Goal: Navigation & Orientation: Find specific page/section

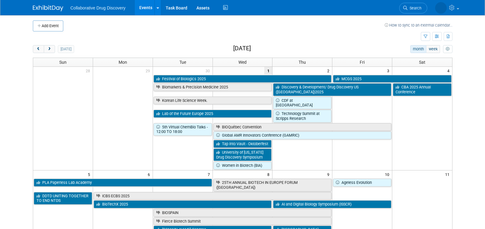
scroll to position [1, 0]
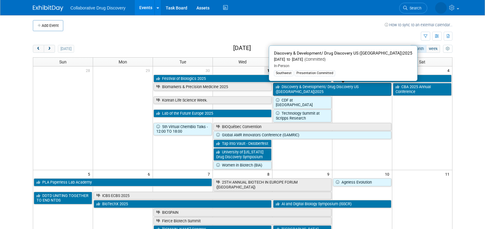
click at [348, 86] on link "Discovery & Development/ Drug Discovery US ([GEOGRAPHIC_DATA])2025" at bounding box center [332, 89] width 118 height 12
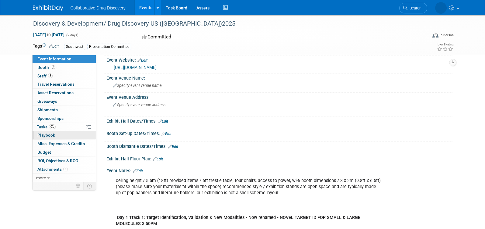
scroll to position [29, 0]
click at [44, 75] on span "Staff 5" at bounding box center [44, 75] width 15 height 5
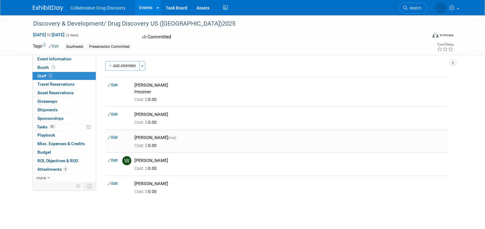
scroll to position [0, 0]
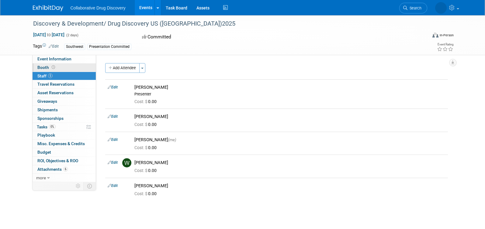
click at [43, 67] on span "Booth" at bounding box center [46, 67] width 19 height 5
